Goal: Task Accomplishment & Management: Manage account settings

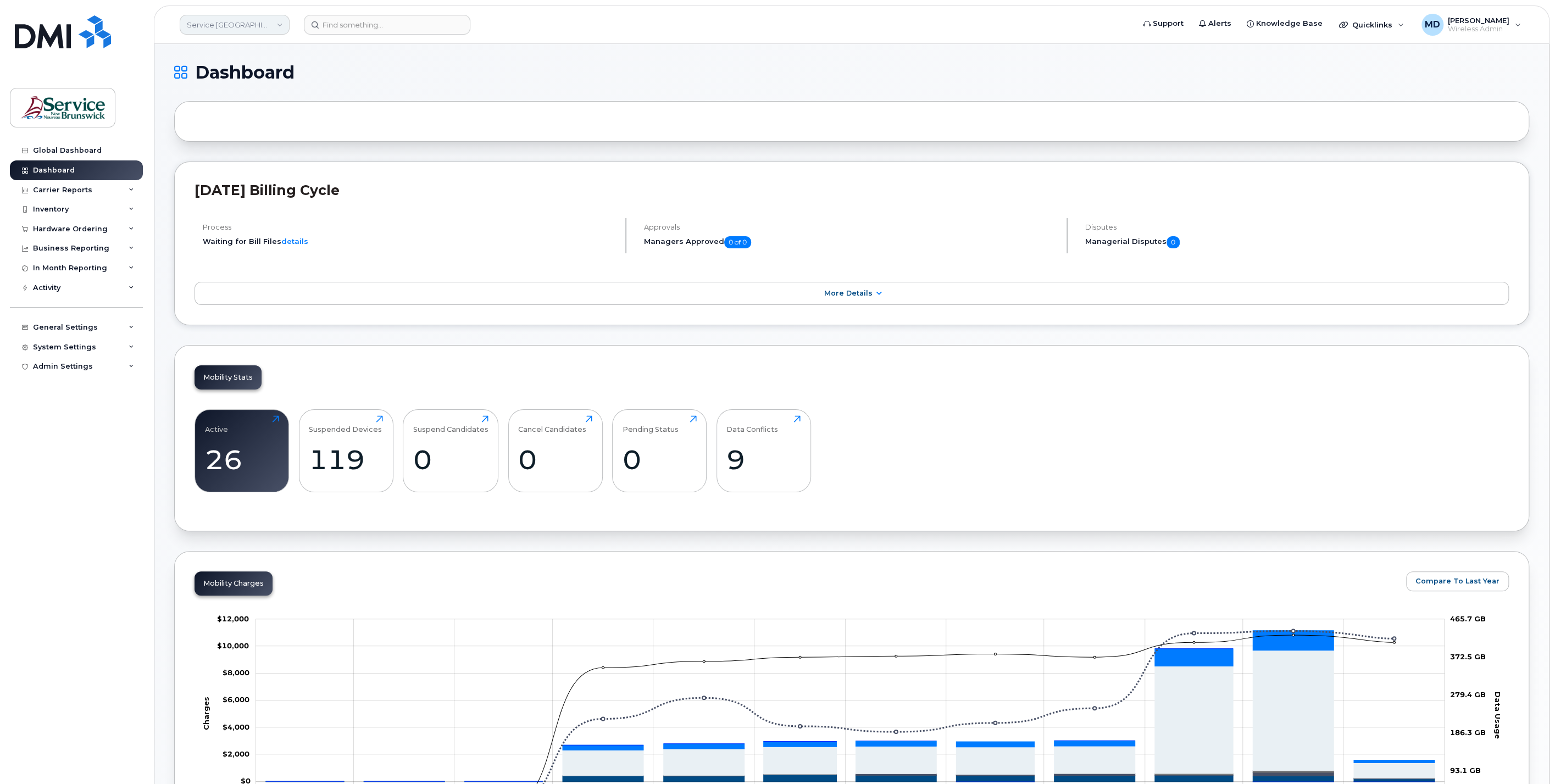
click at [238, 25] on link "Service [GEOGRAPHIC_DATA] (SNB)" at bounding box center [234, 25] width 110 height 20
click at [268, 191] on link "JAG/DPS (SNB)" at bounding box center [262, 195] width 161 height 22
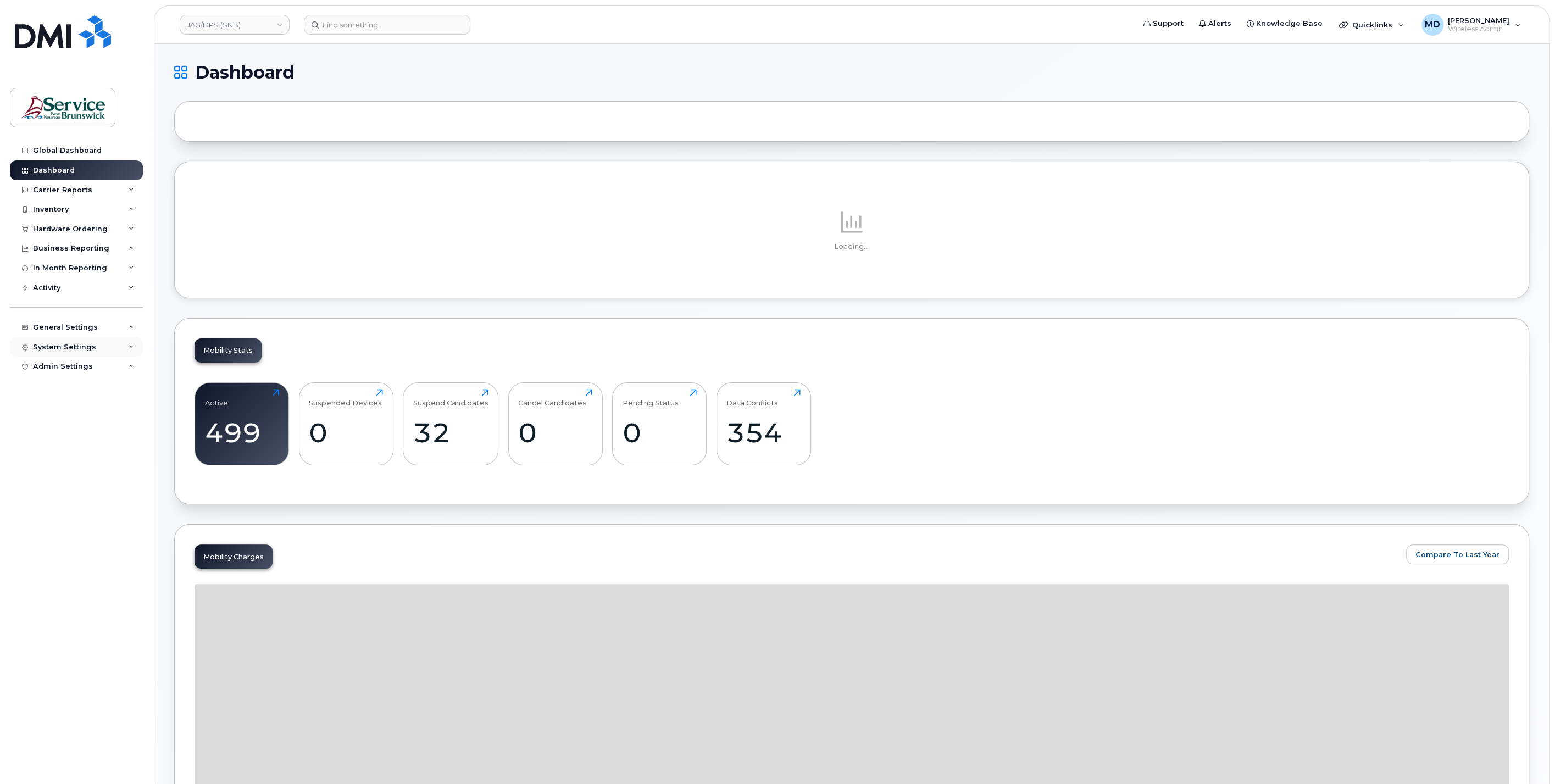
click at [66, 347] on div "System Settings" at bounding box center [64, 347] width 63 height 9
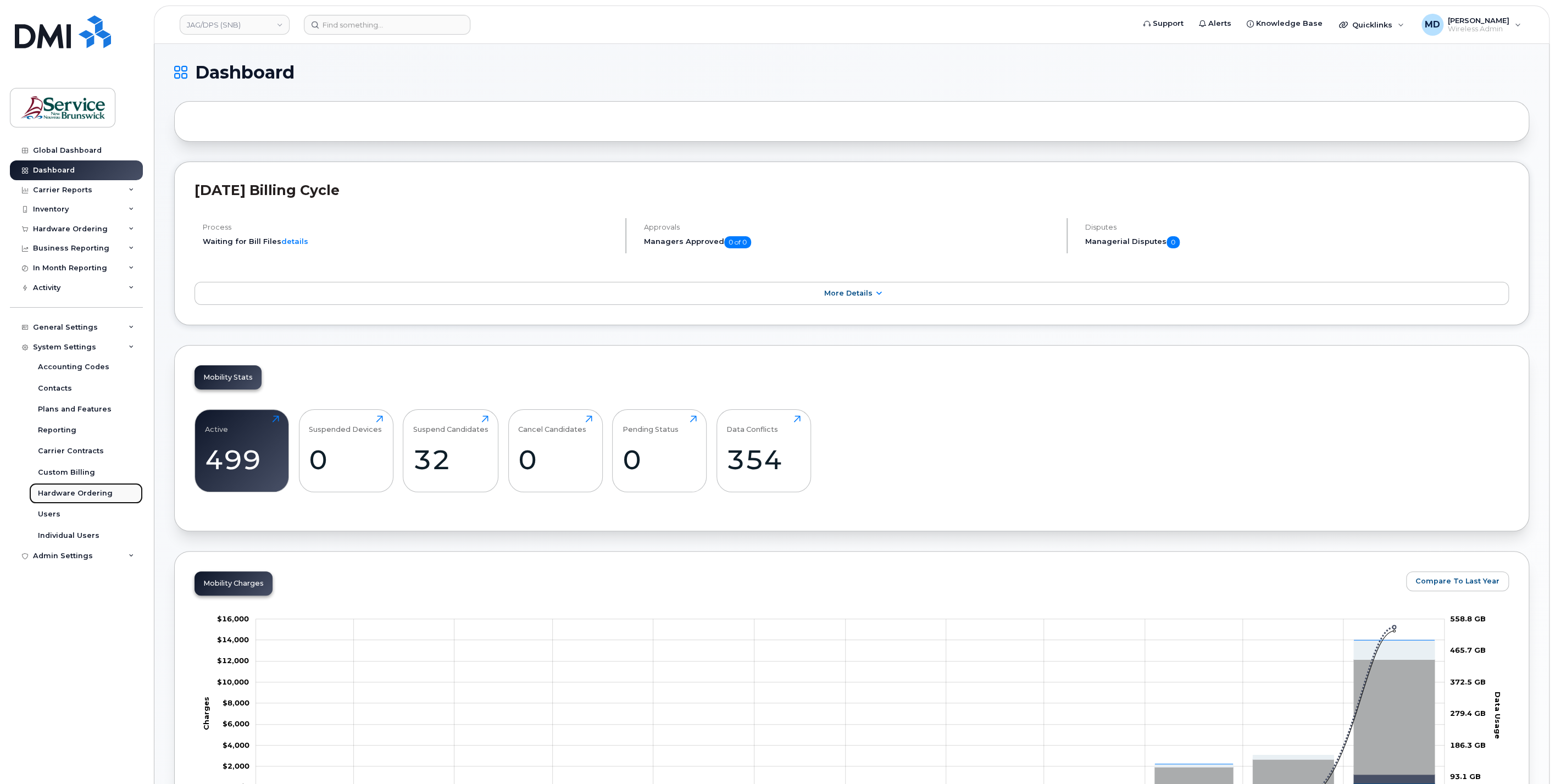
click at [80, 492] on div "Hardware Ordering" at bounding box center [75, 493] width 74 height 10
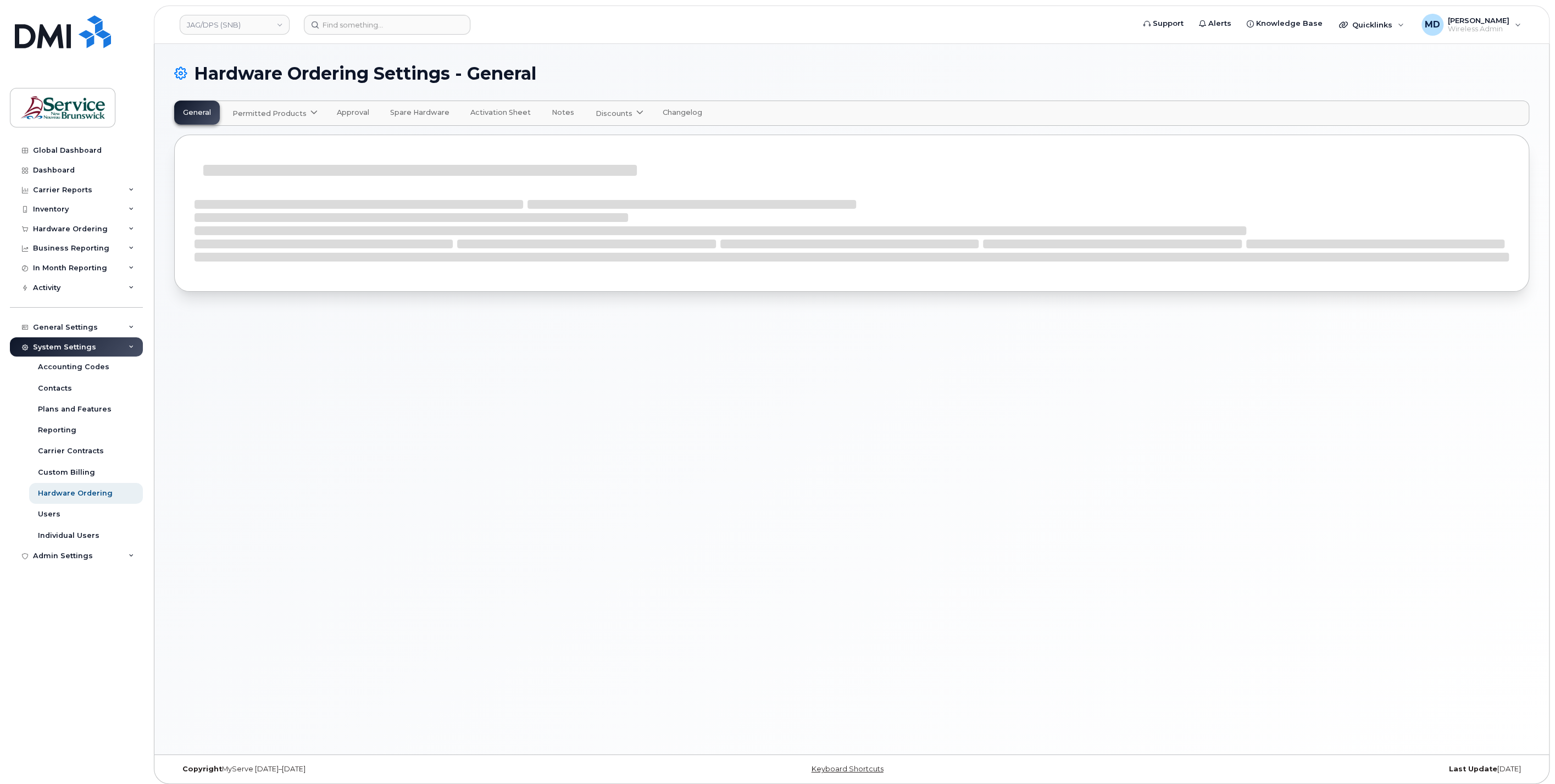
select select "admins"
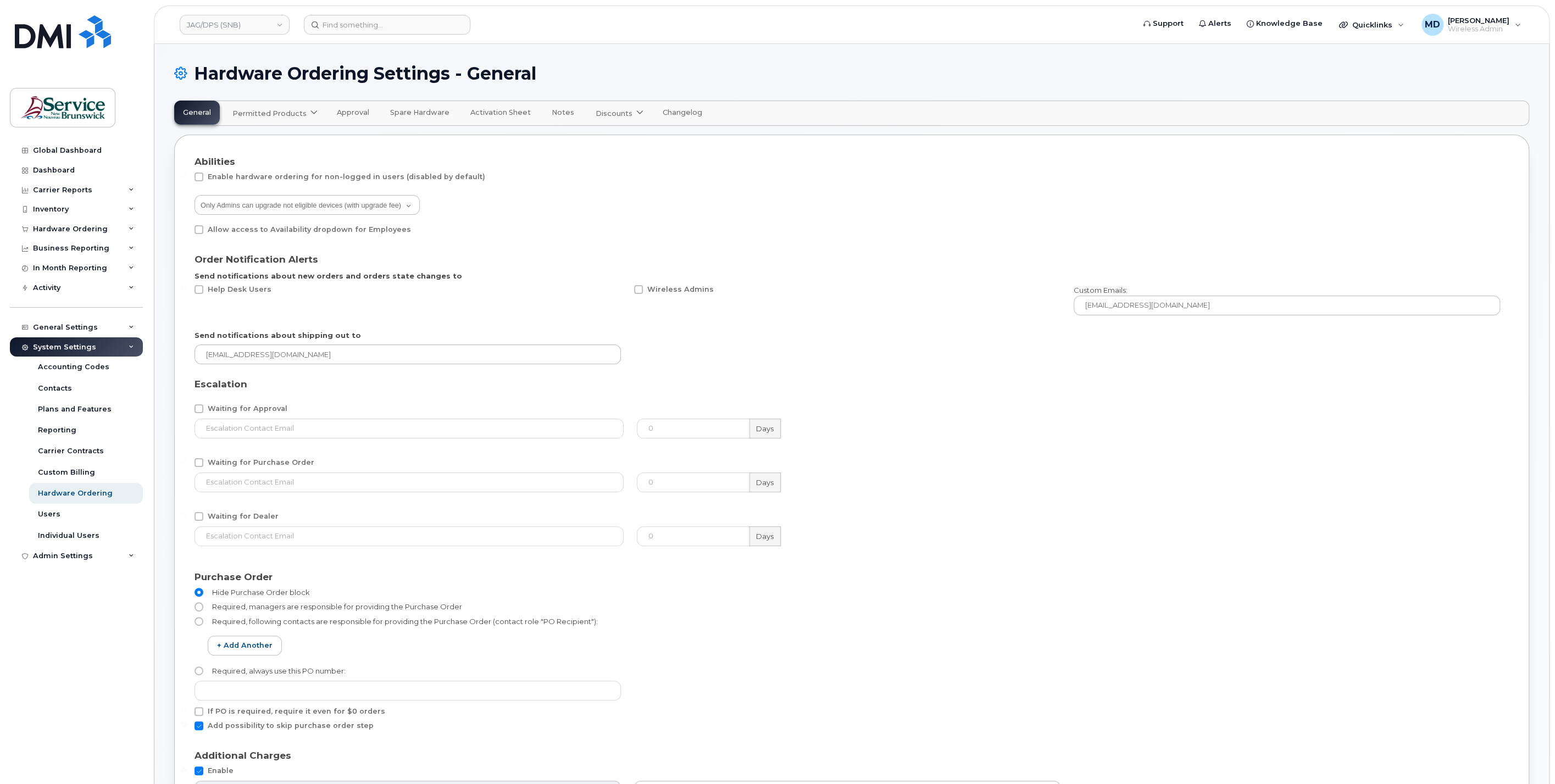
click at [284, 118] on span "Permitted Products" at bounding box center [270, 114] width 74 height 11
click at [253, 144] on div "Bell available" at bounding box center [276, 140] width 82 height 13
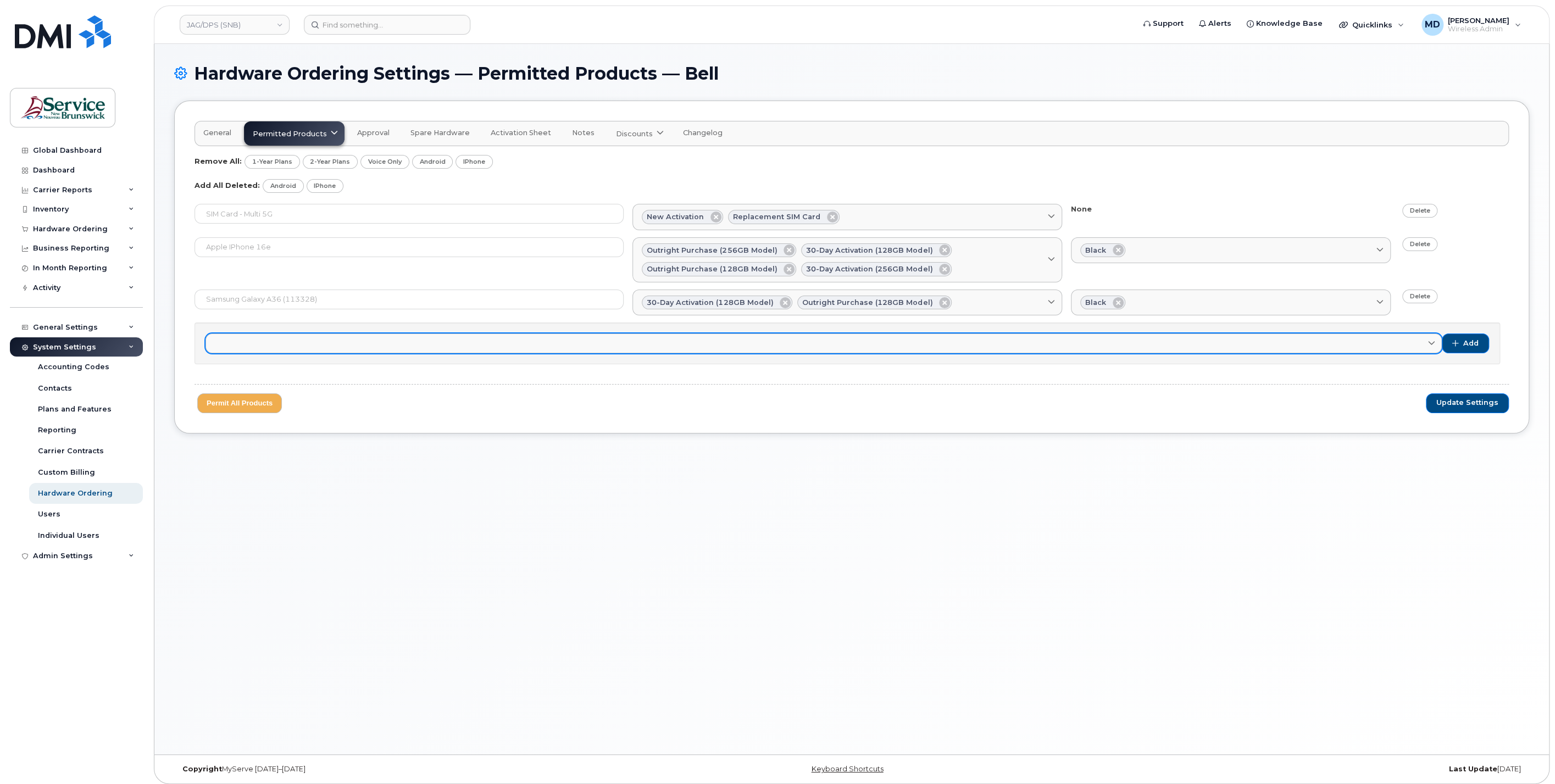
click at [323, 349] on link at bounding box center [823, 343] width 1236 height 20
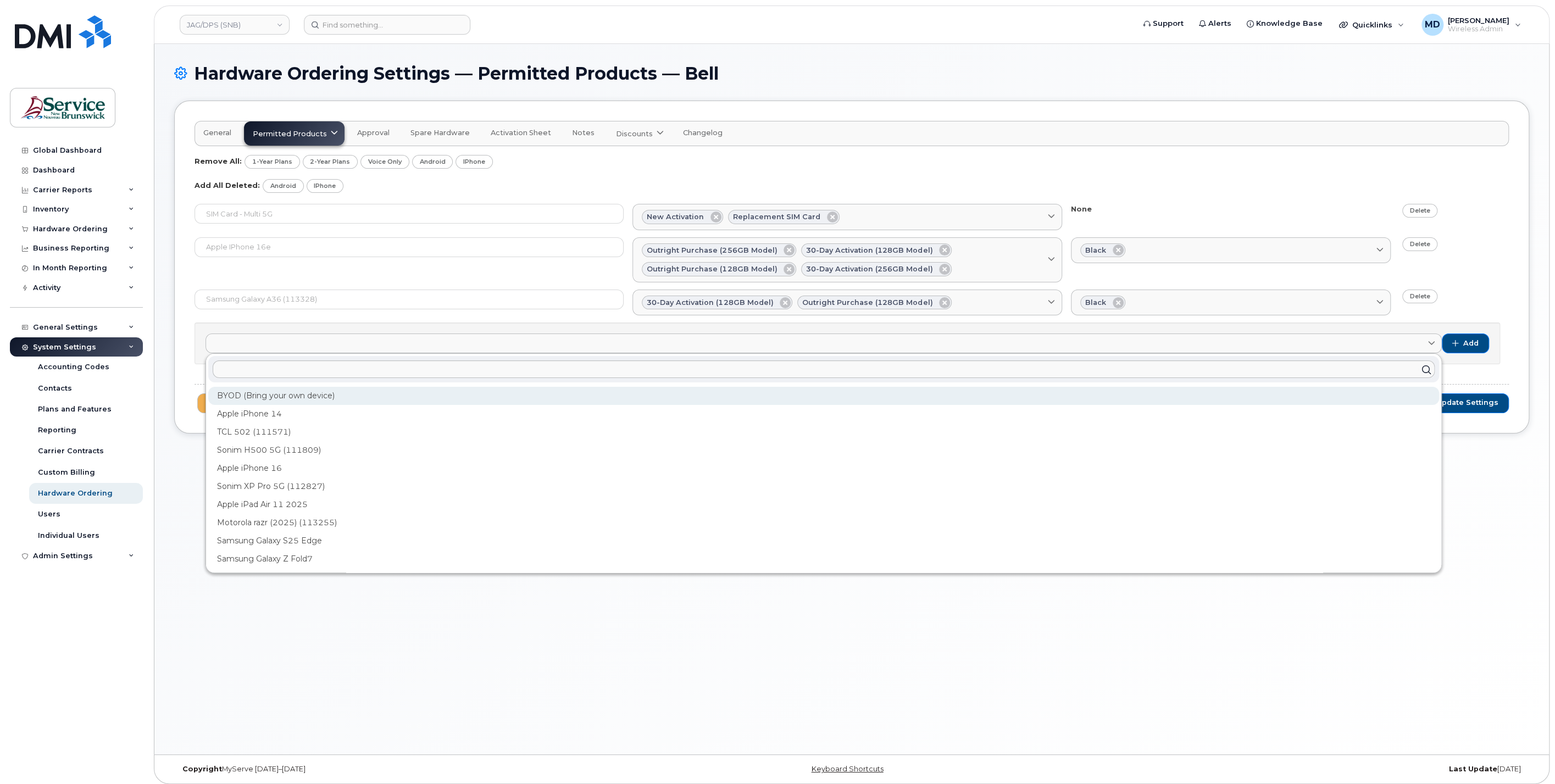
click at [338, 389] on div "BYOD (Bring your own device)" at bounding box center [823, 395] width 1231 height 18
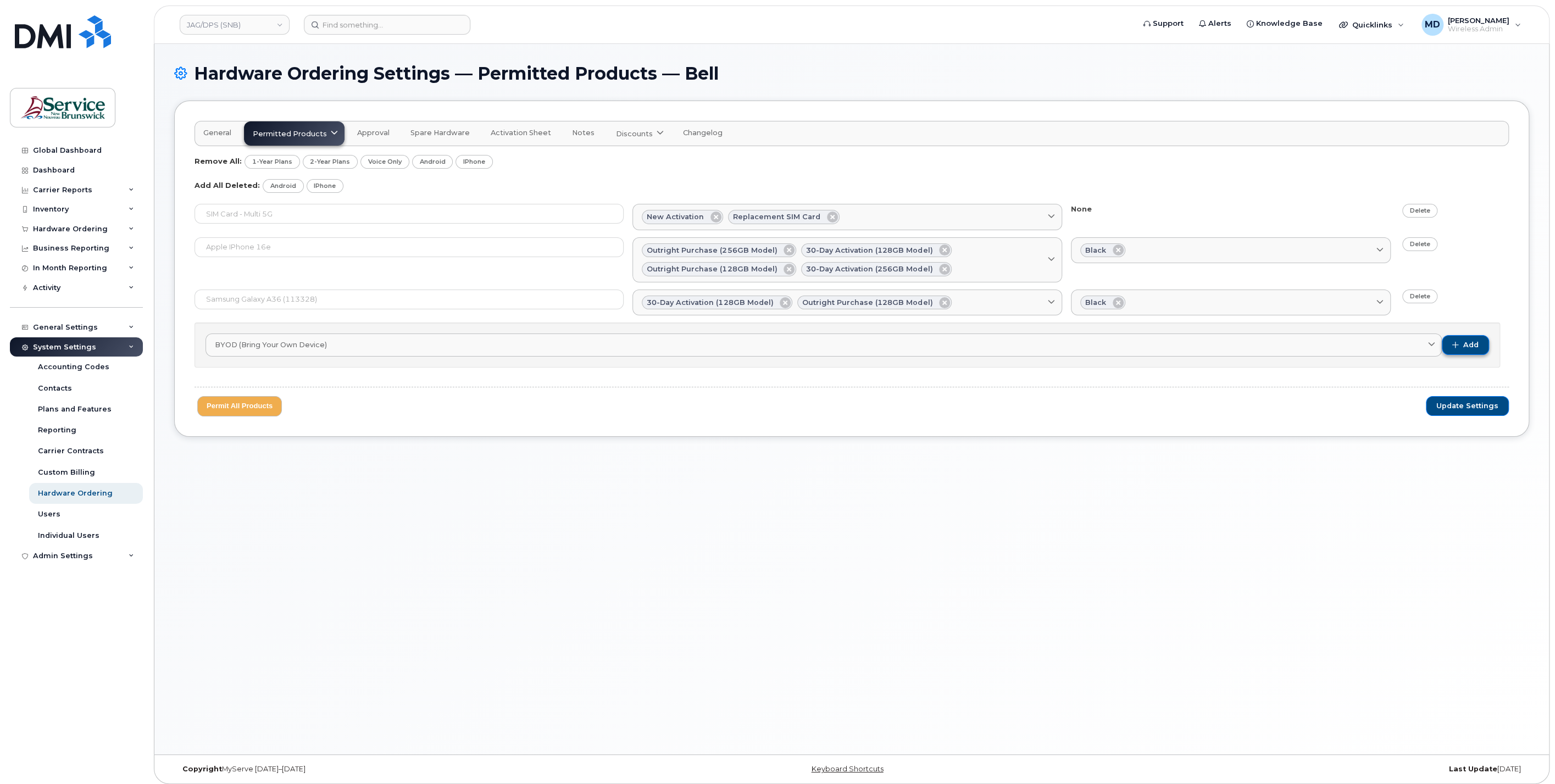
click at [1484, 347] on button "Add" at bounding box center [1465, 345] width 47 height 20
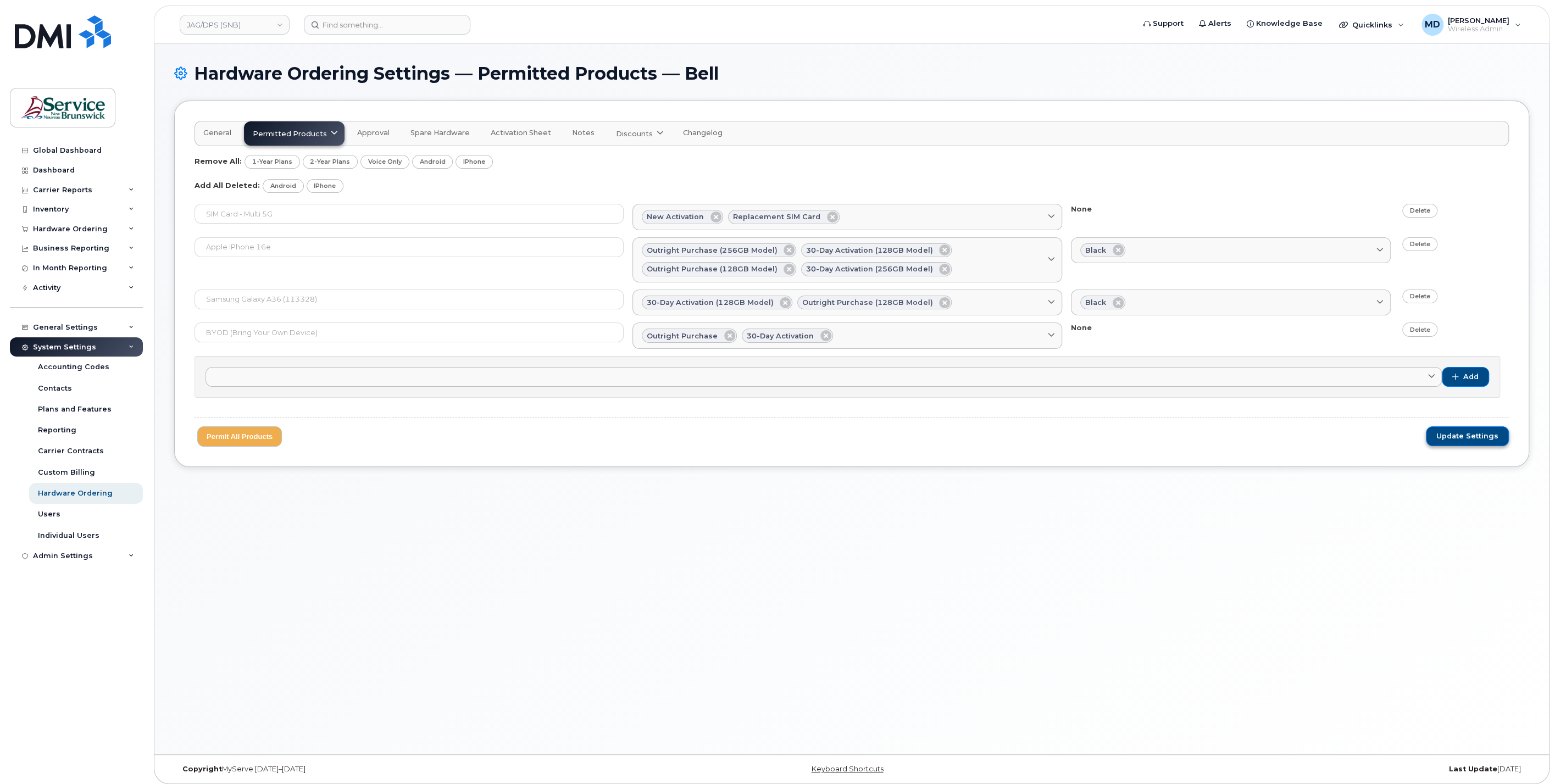
click at [1468, 439] on button "Update Settings" at bounding box center [1467, 437] width 83 height 20
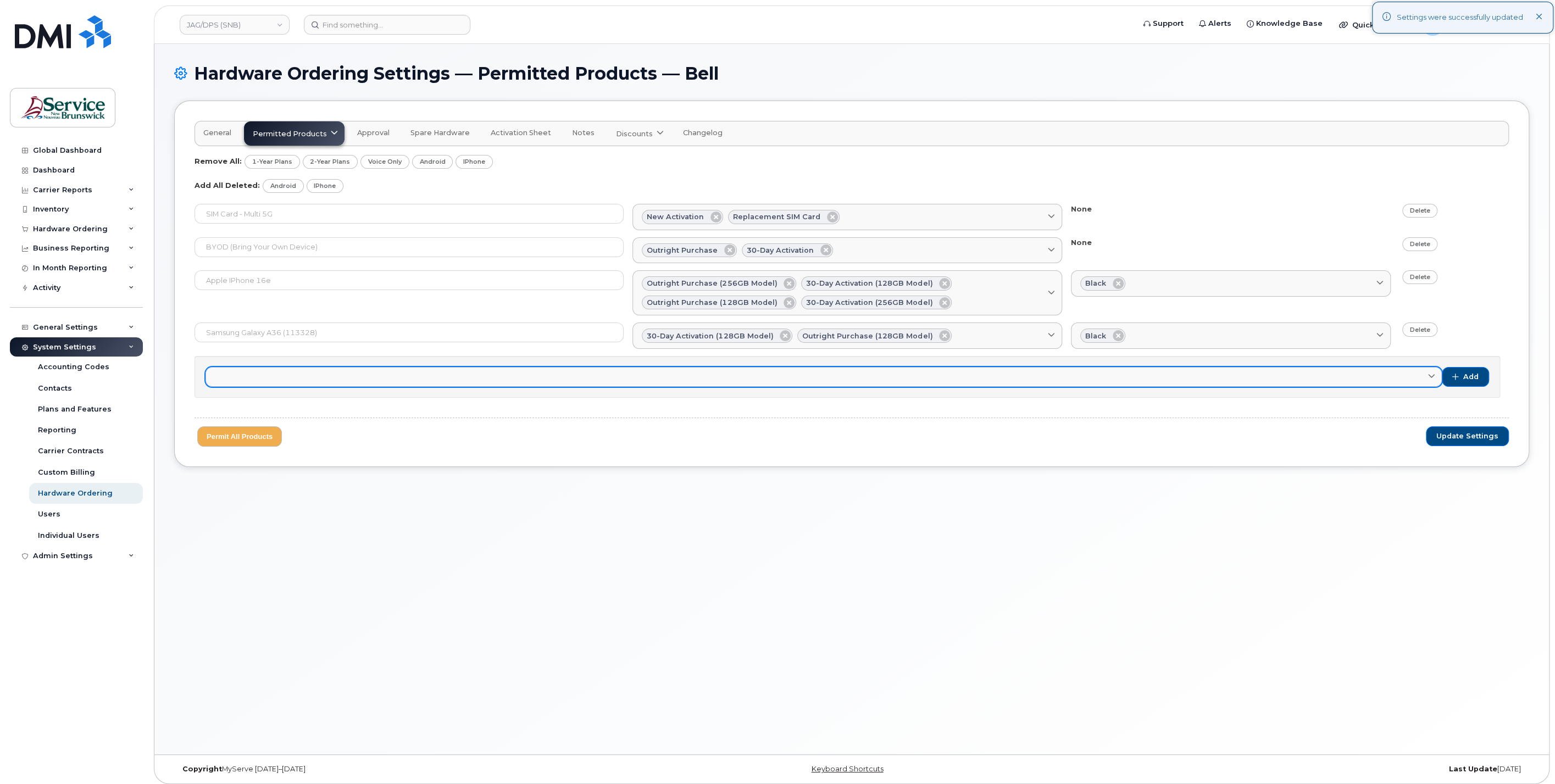
click at [609, 381] on link at bounding box center [823, 377] width 1236 height 20
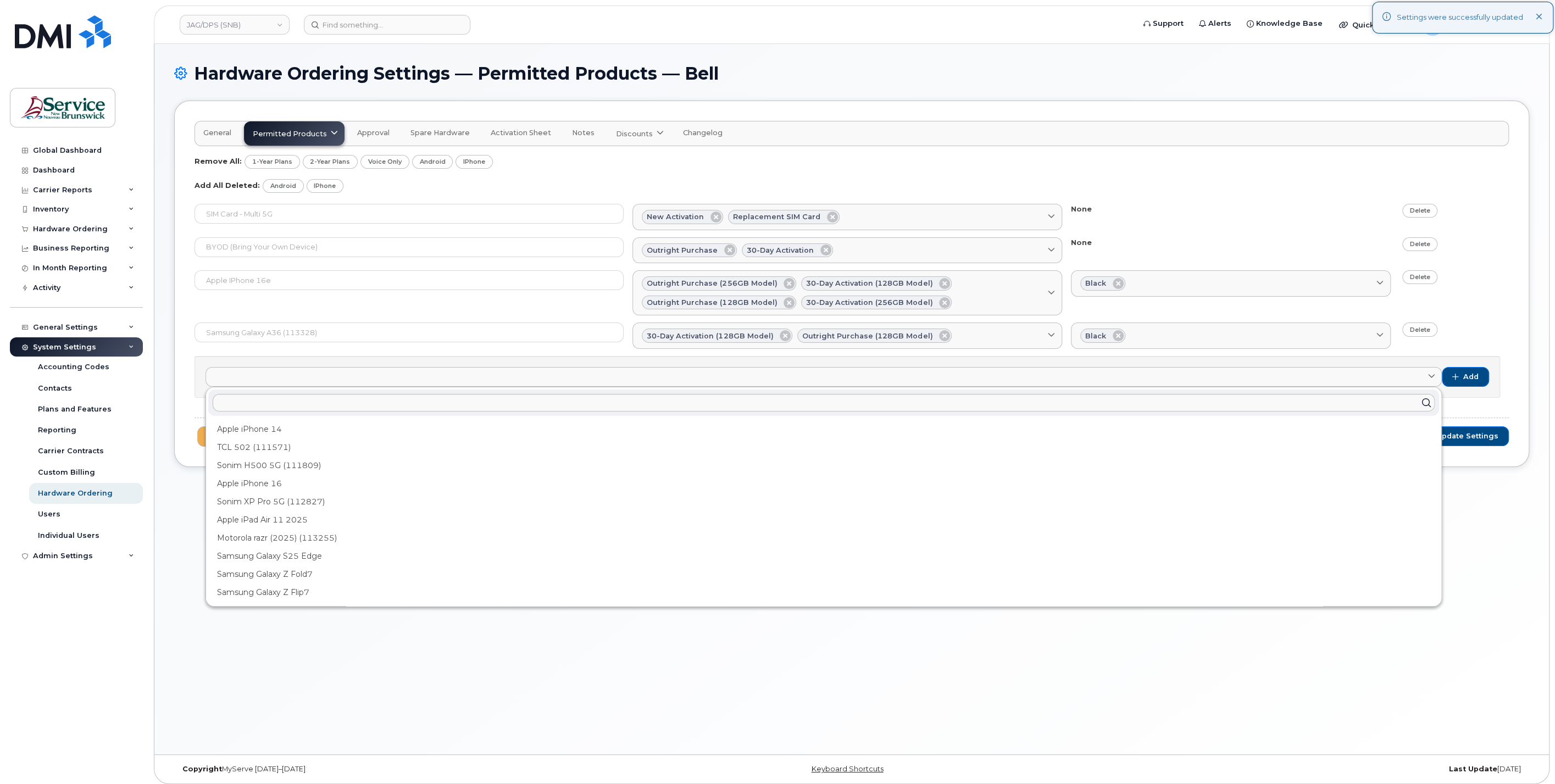
click at [544, 666] on div "Hardware Ordering Settings — Permitted Products — Bell General Permitted Produc…" at bounding box center [851, 399] width 1395 height 710
